Goal: Entertainment & Leisure: Browse casually

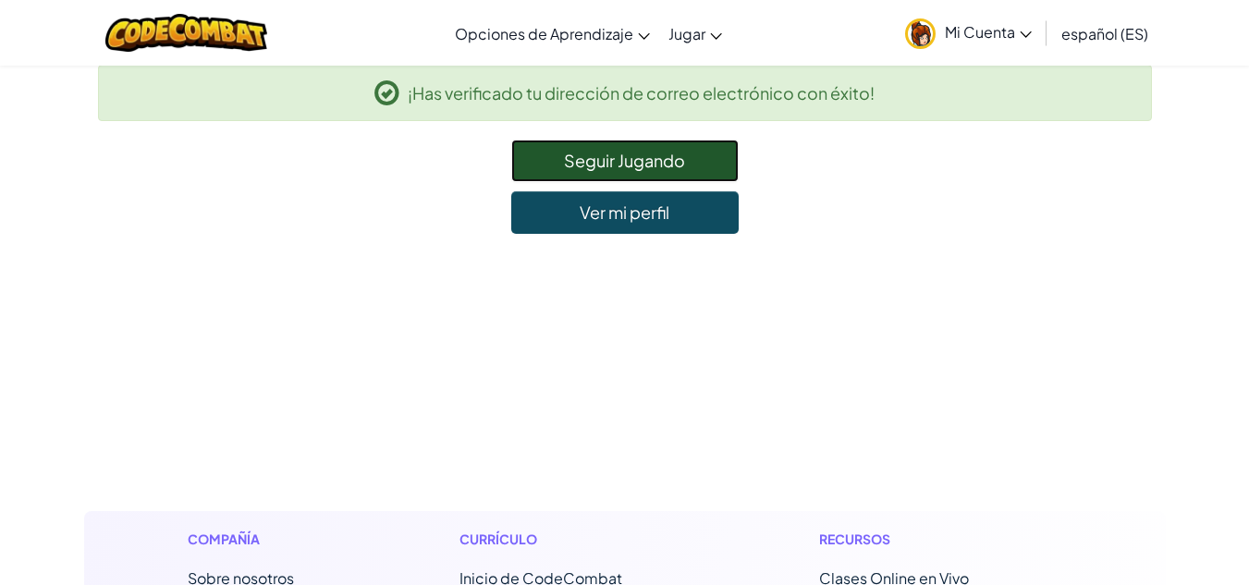
click at [579, 177] on link "Seguir Jugando" at bounding box center [624, 161] width 227 height 43
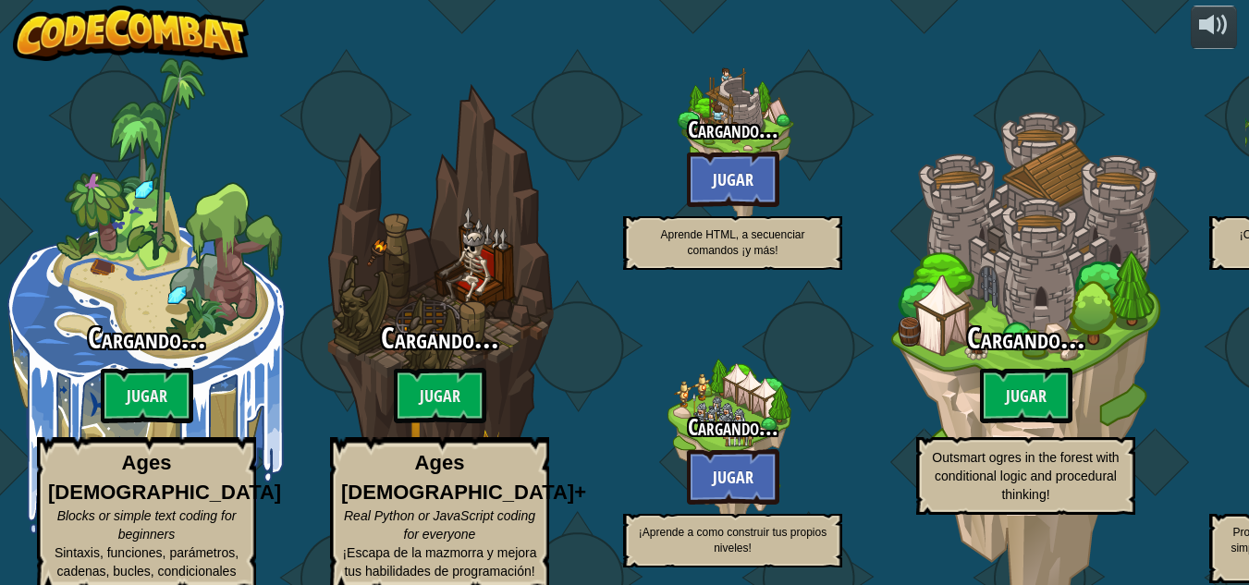
select select "es-ES"
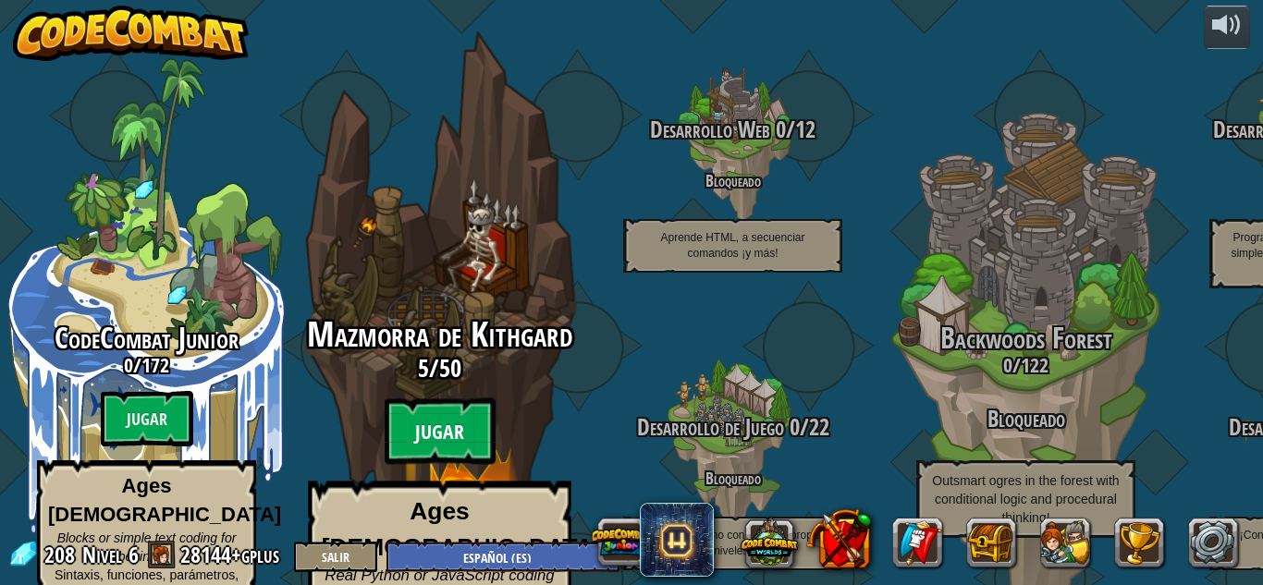
click at [459, 416] on btn "Jugar" at bounding box center [440, 431] width 111 height 67
select select "es-ES"
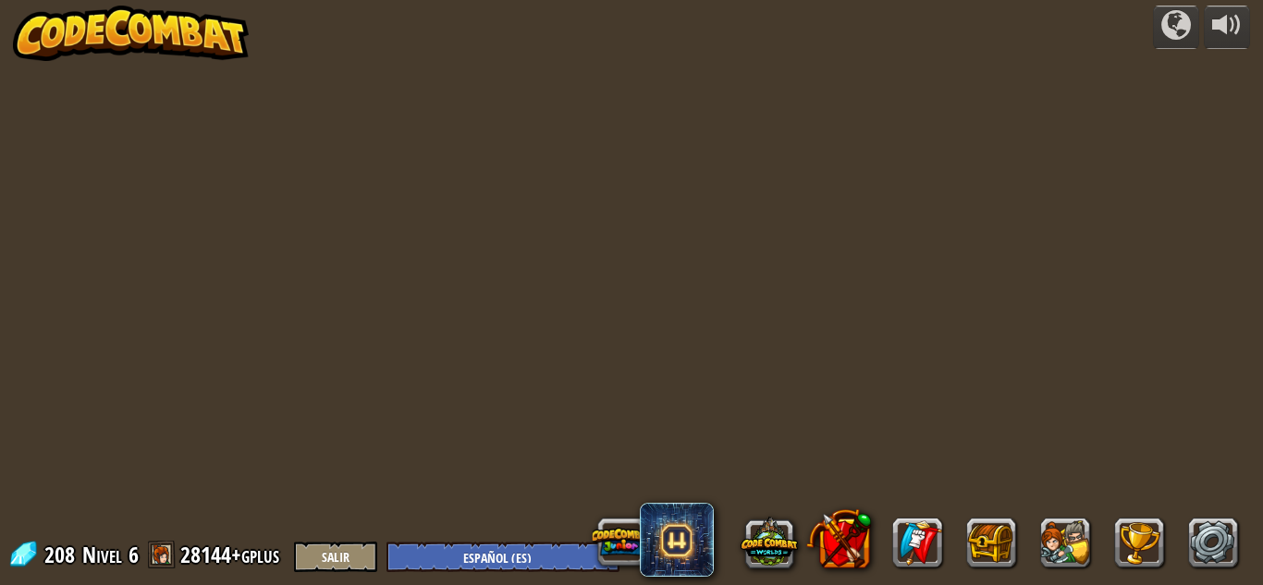
select select "es-ES"
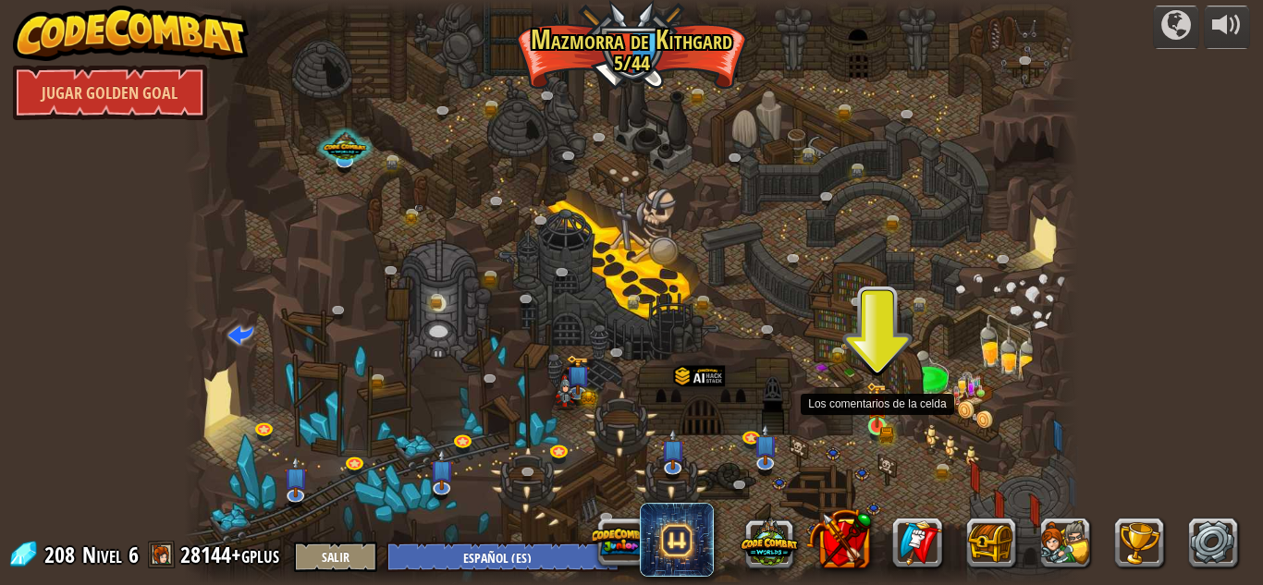
click at [876, 425] on img at bounding box center [876, 405] width 21 height 46
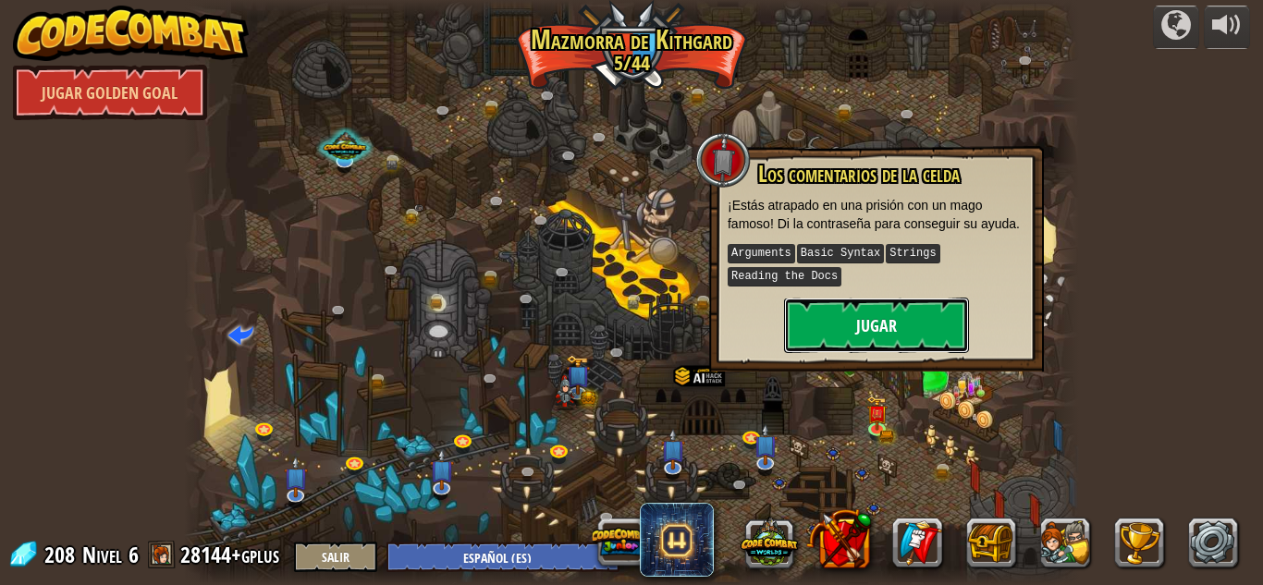
click at [866, 318] on button "Jugar" at bounding box center [876, 325] width 185 height 55
